Goal: Find specific page/section: Find specific page/section

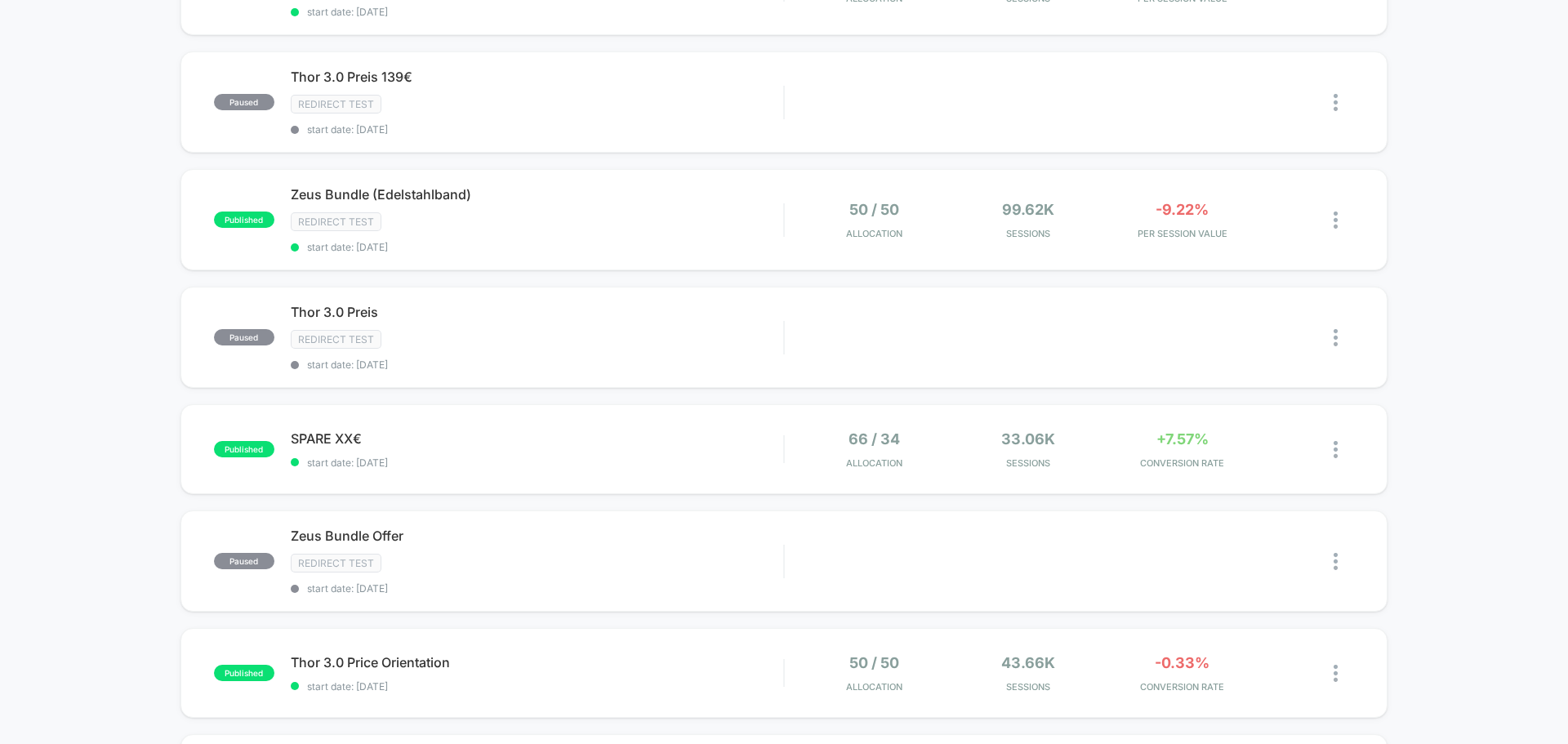
scroll to position [327, 0]
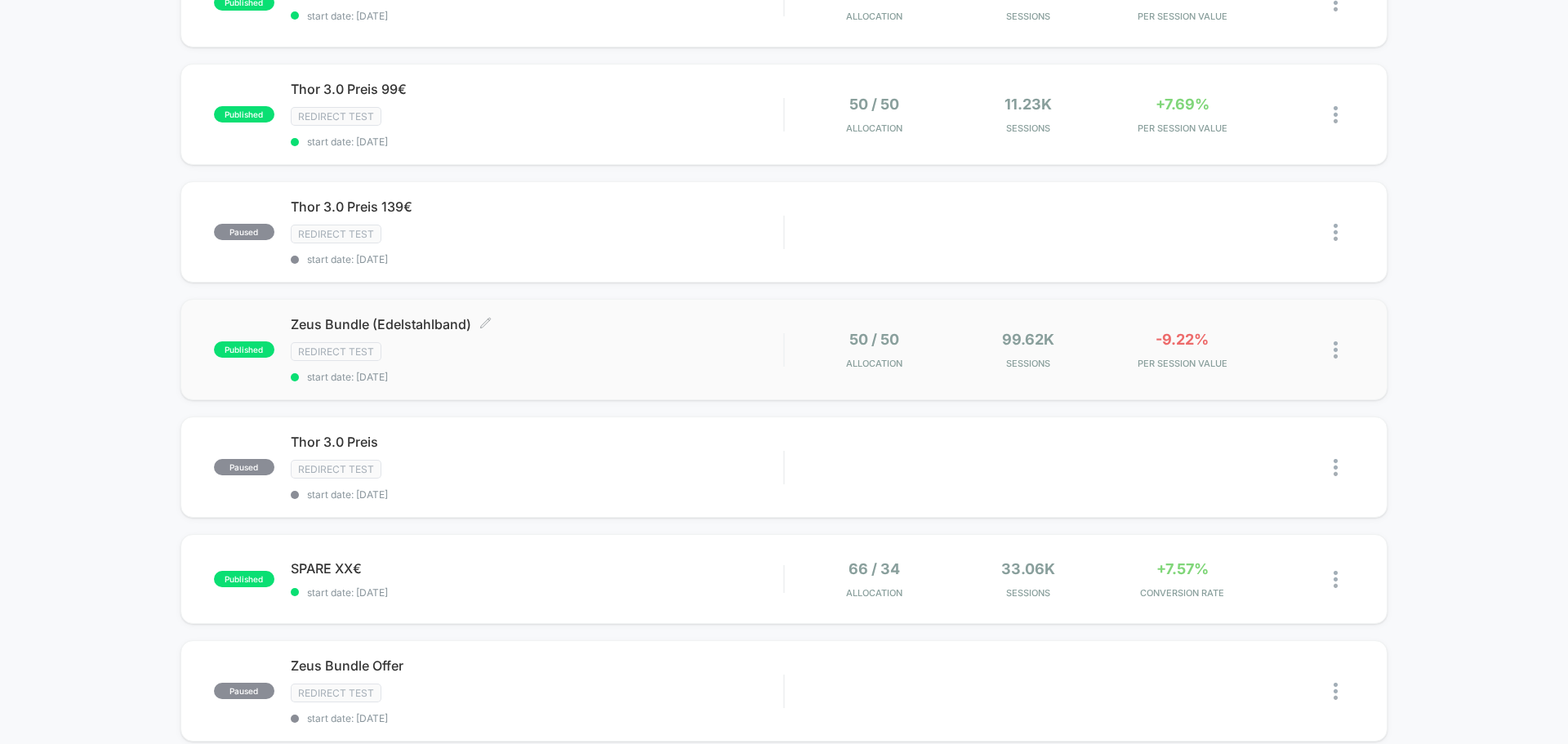
click at [607, 351] on div "Redirect Test" at bounding box center [537, 351] width 492 height 19
